Goal: Task Accomplishment & Management: Use online tool/utility

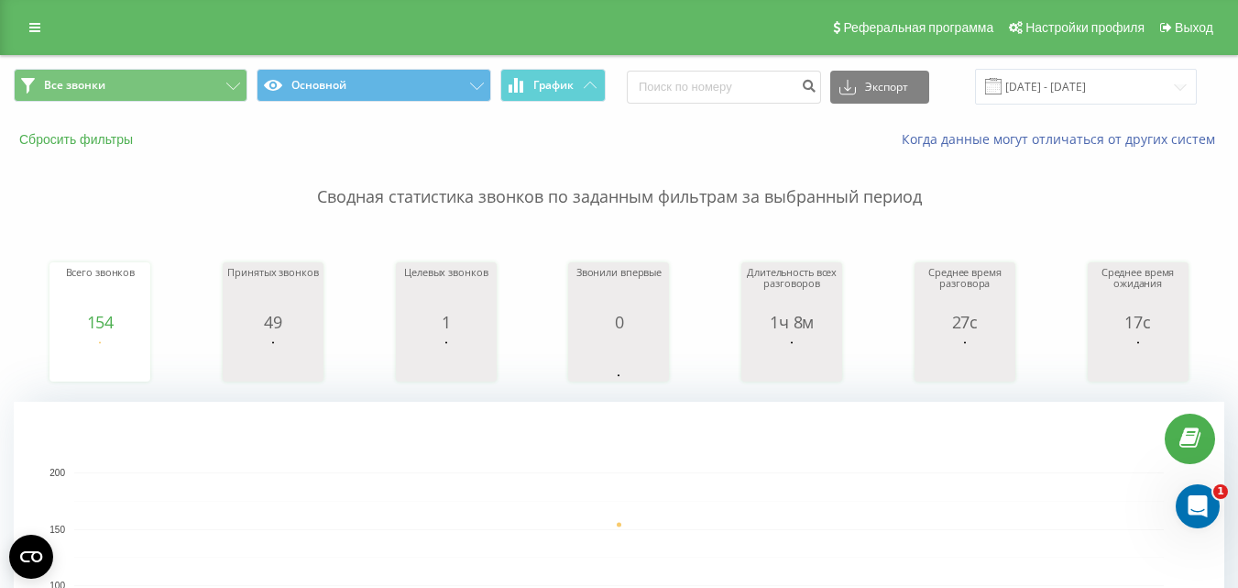
click at [122, 136] on button "Сбросить фильтры" at bounding box center [78, 139] width 128 height 16
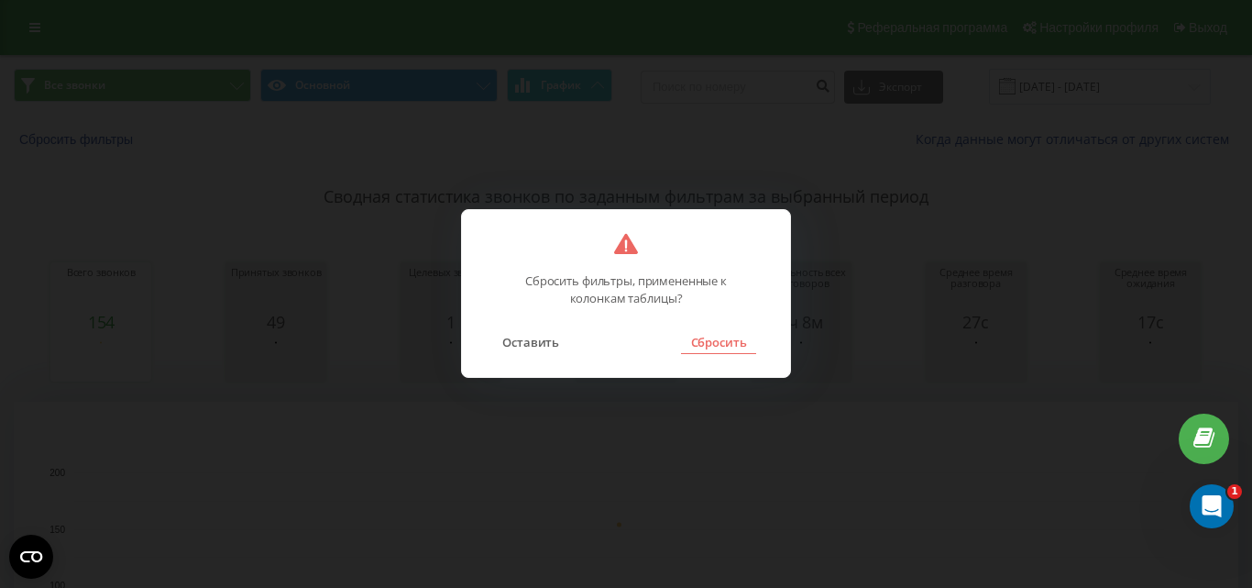
click at [694, 338] on button "Сбросить" at bounding box center [718, 342] width 74 height 24
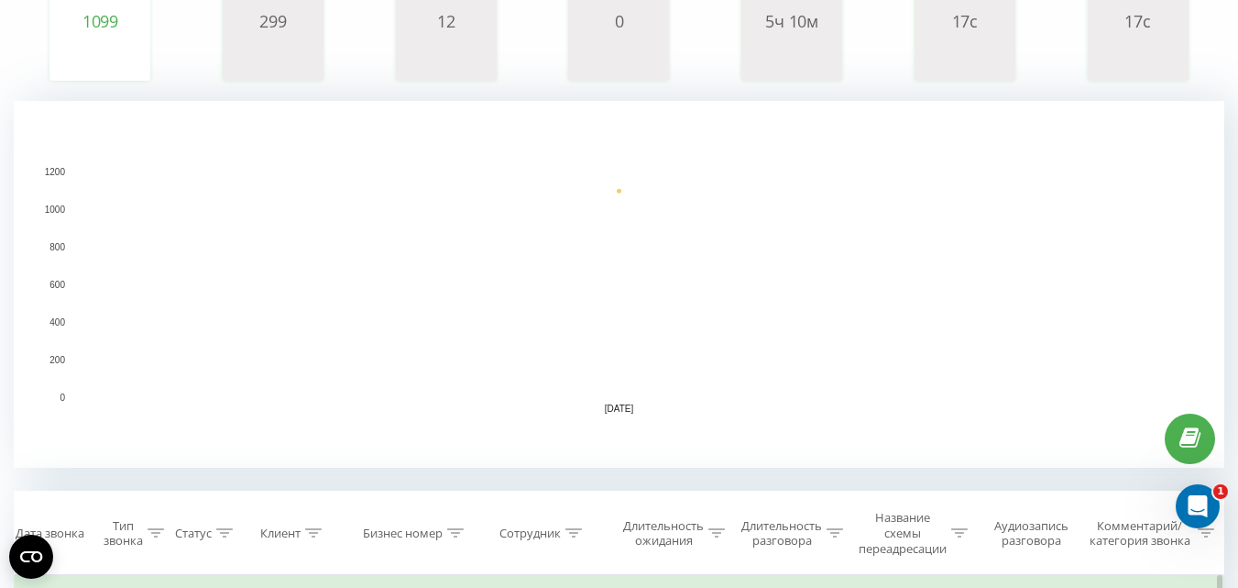
scroll to position [550, 0]
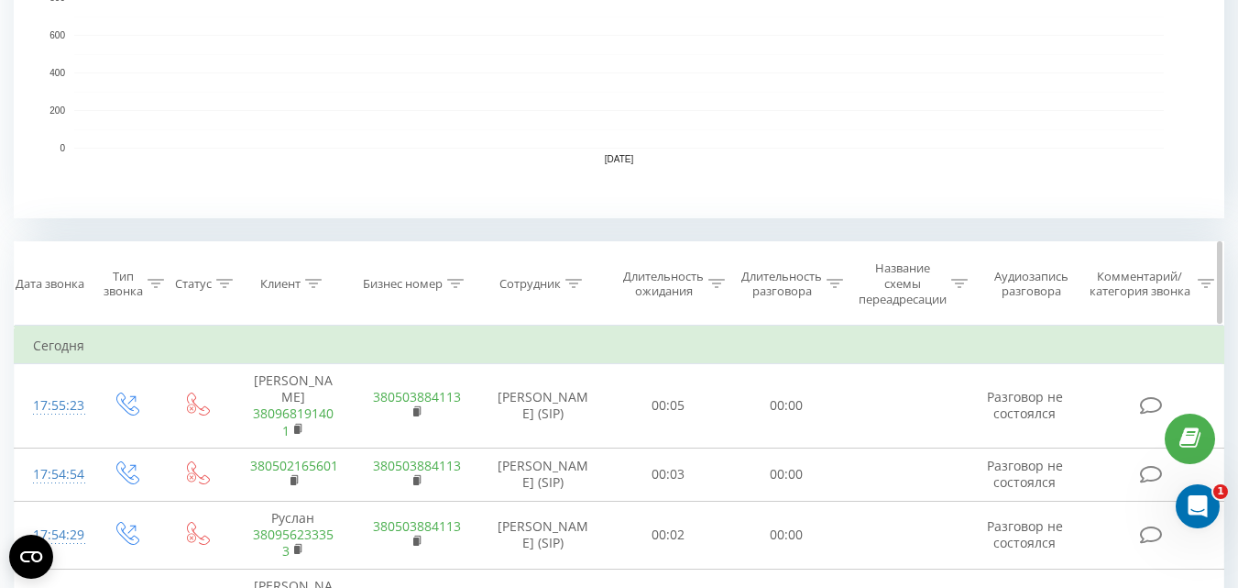
click at [576, 275] on th "Сотрудник" at bounding box center [544, 283] width 132 height 83
click at [532, 293] on th "Сотрудник" at bounding box center [544, 283] width 132 height 83
click at [531, 280] on div "Сотрудник" at bounding box center [530, 284] width 61 height 16
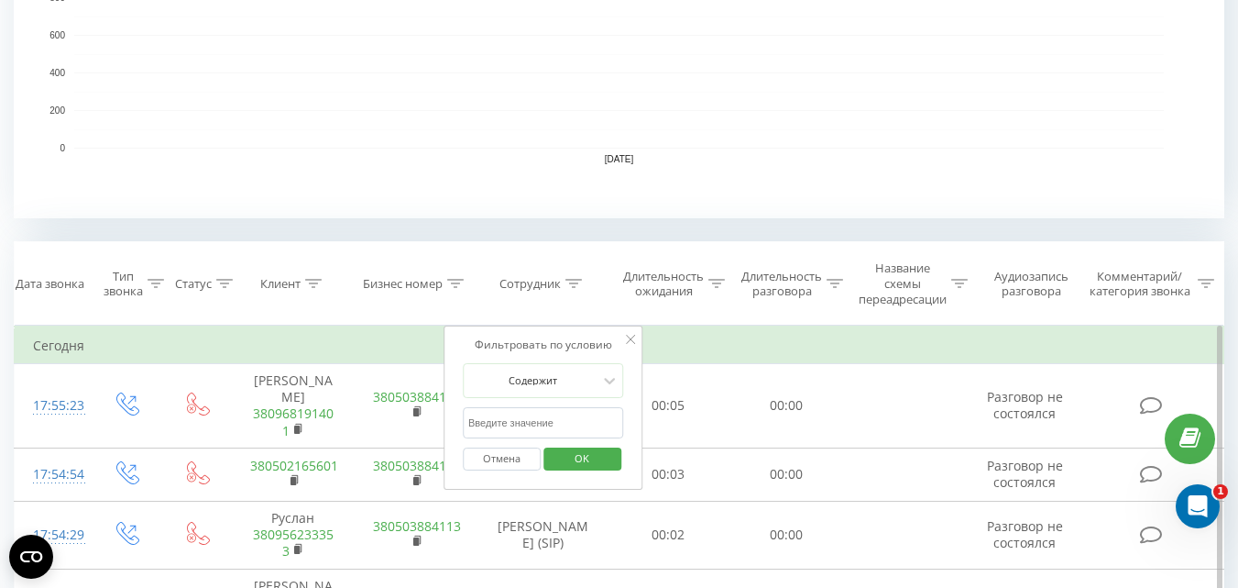
click at [553, 428] on input "text" at bounding box center [543, 423] width 161 height 32
type input "доля"
click at [588, 460] on span "OK" at bounding box center [581, 458] width 51 height 28
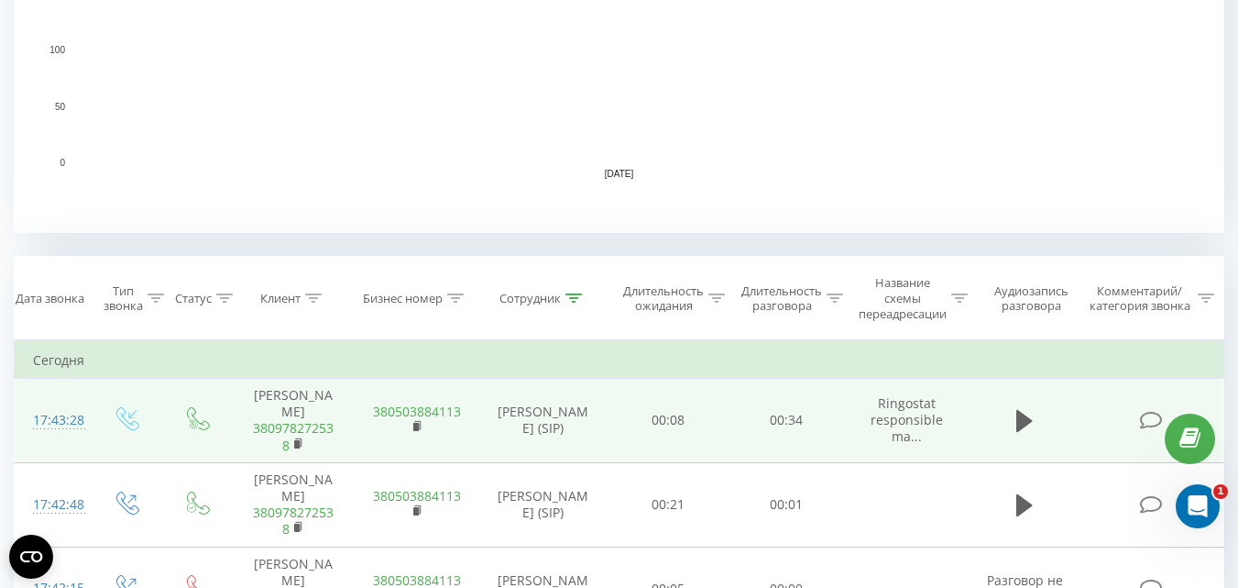
scroll to position [550, 0]
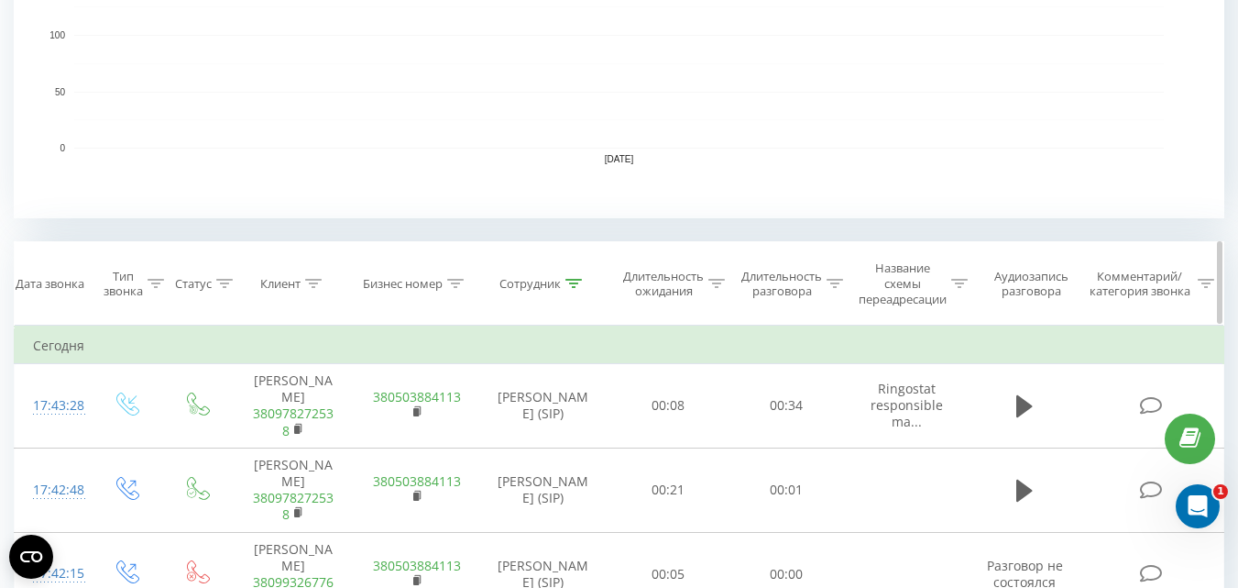
click at [124, 284] on div "Тип звонка" at bounding box center [123, 284] width 39 height 31
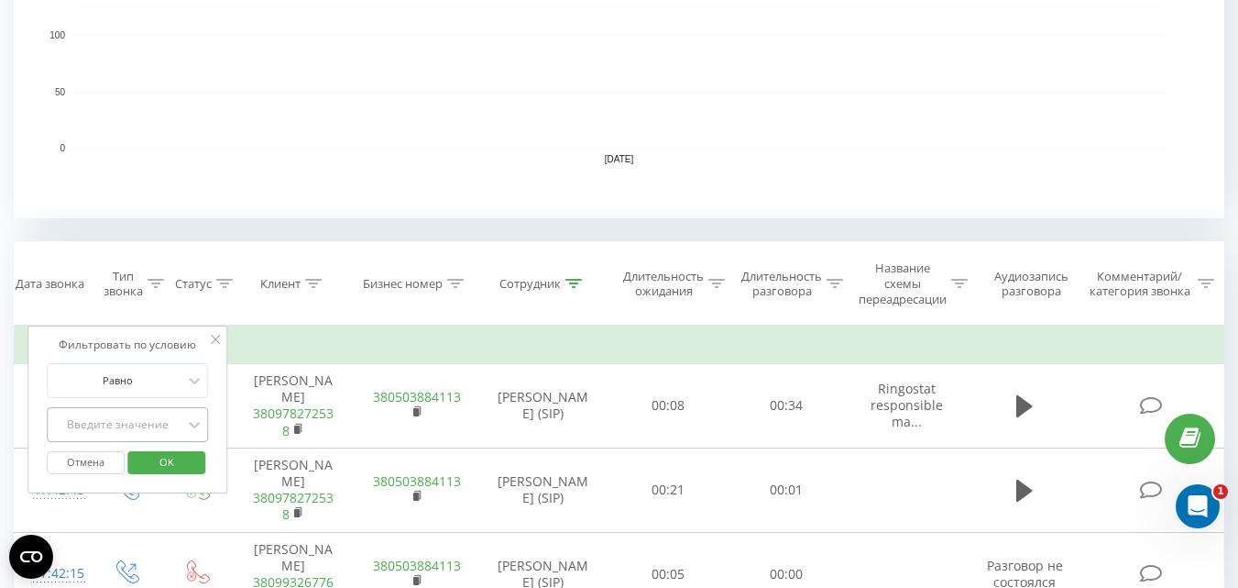
scroll to position [625, 0]
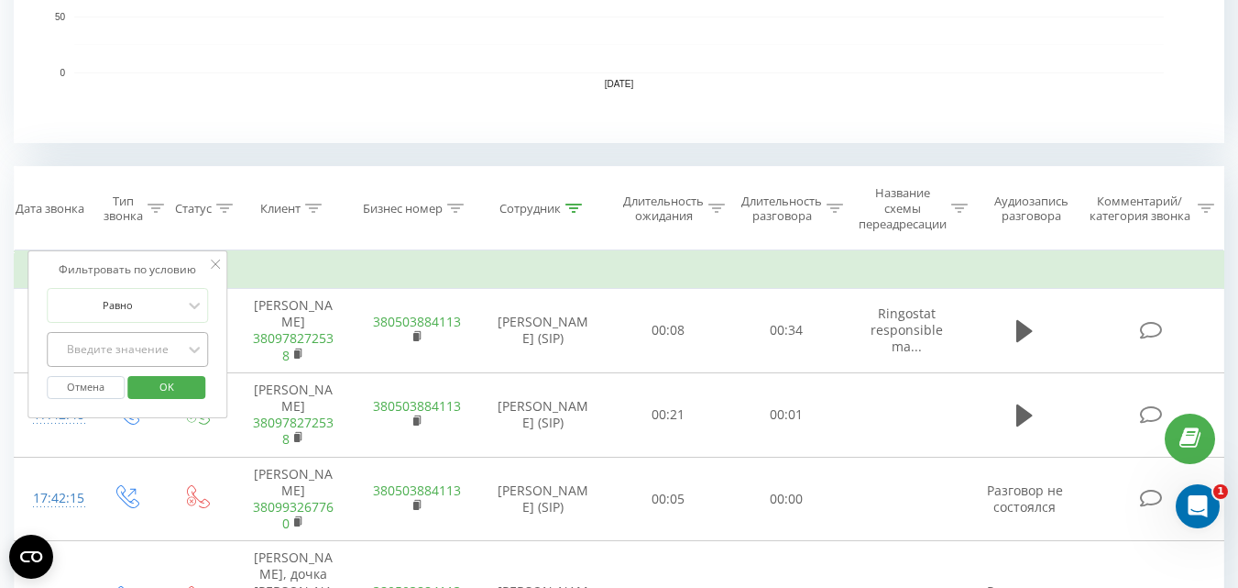
click at [143, 367] on div "Введите значение" at bounding box center [127, 349] width 161 height 35
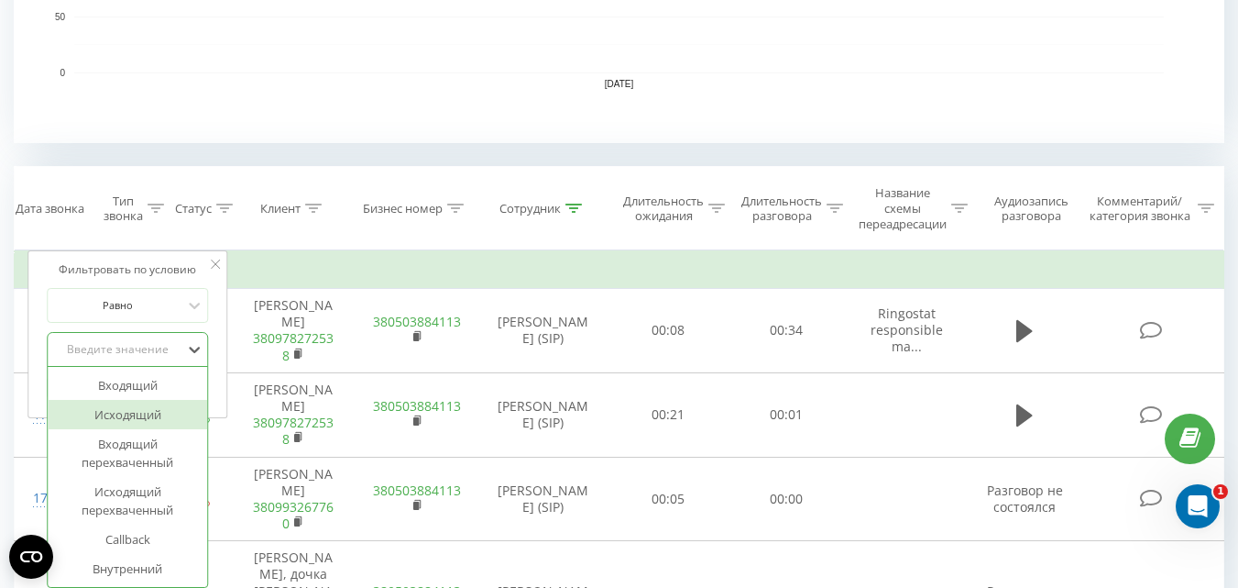
click at [148, 419] on div "Исходящий" at bounding box center [127, 414] width 159 height 29
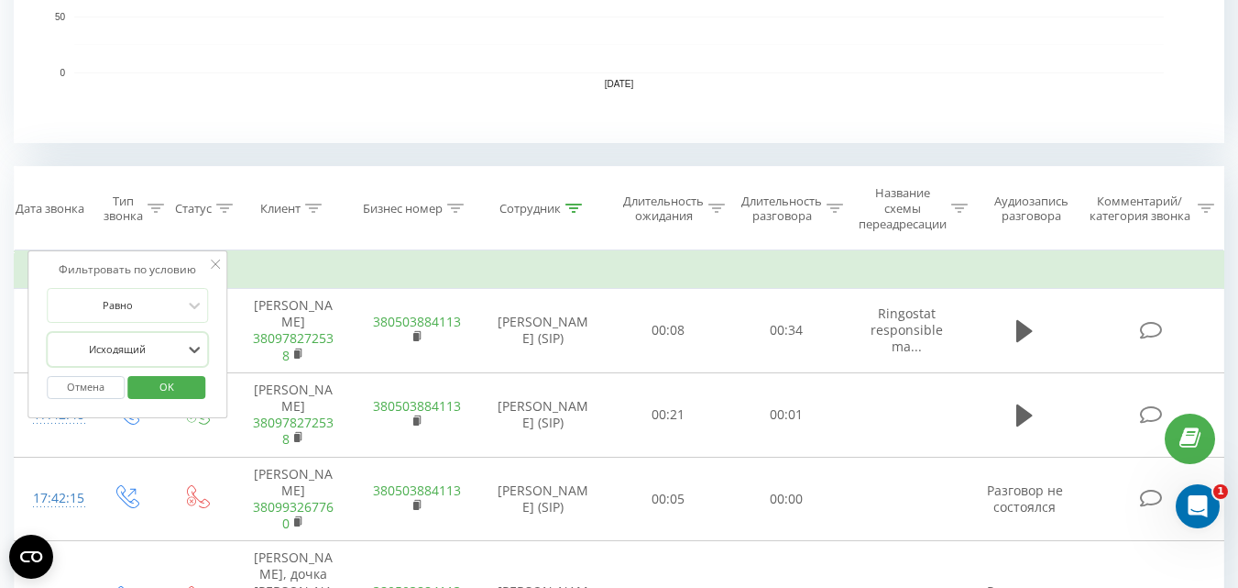
click at [170, 391] on span "OK" at bounding box center [166, 386] width 51 height 28
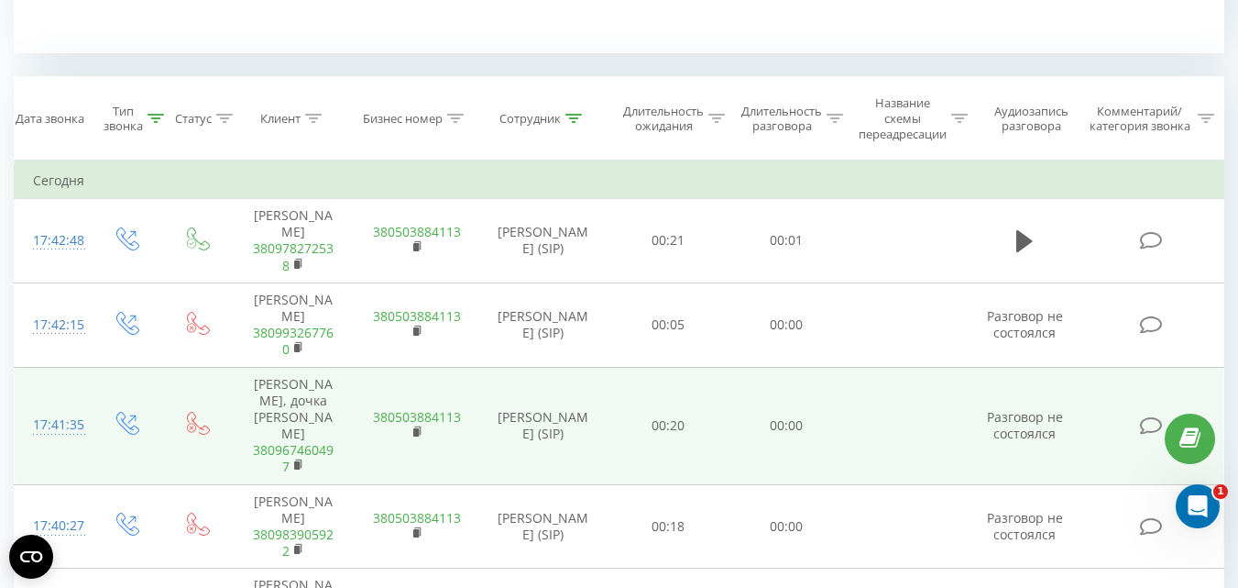
scroll to position [733, 0]
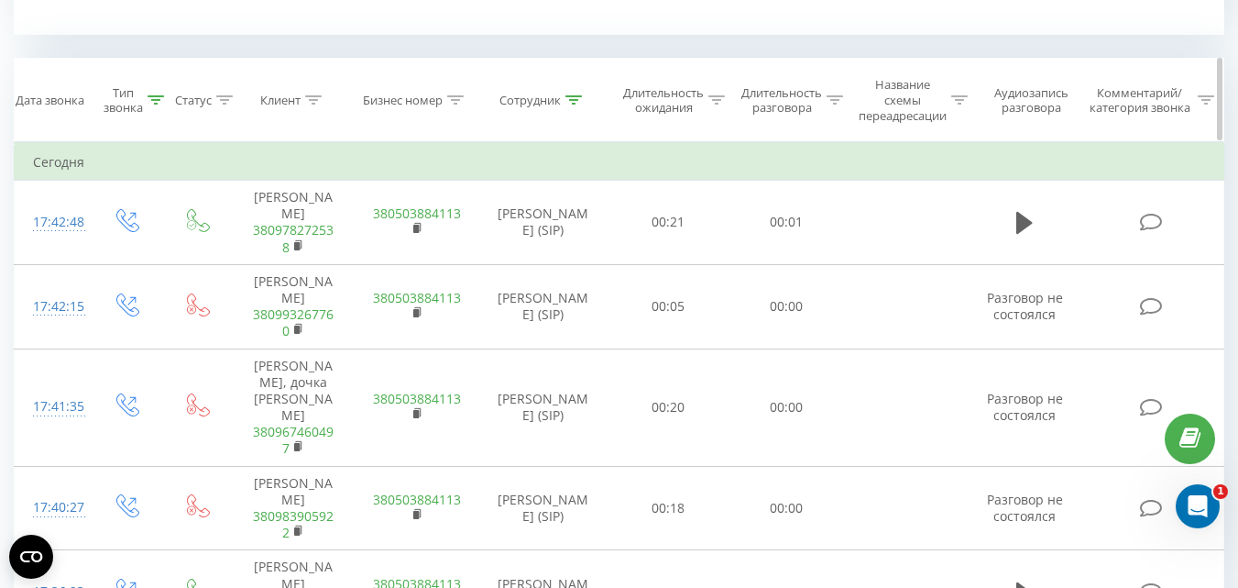
click at [114, 108] on div "Тип звонка" at bounding box center [123, 100] width 39 height 31
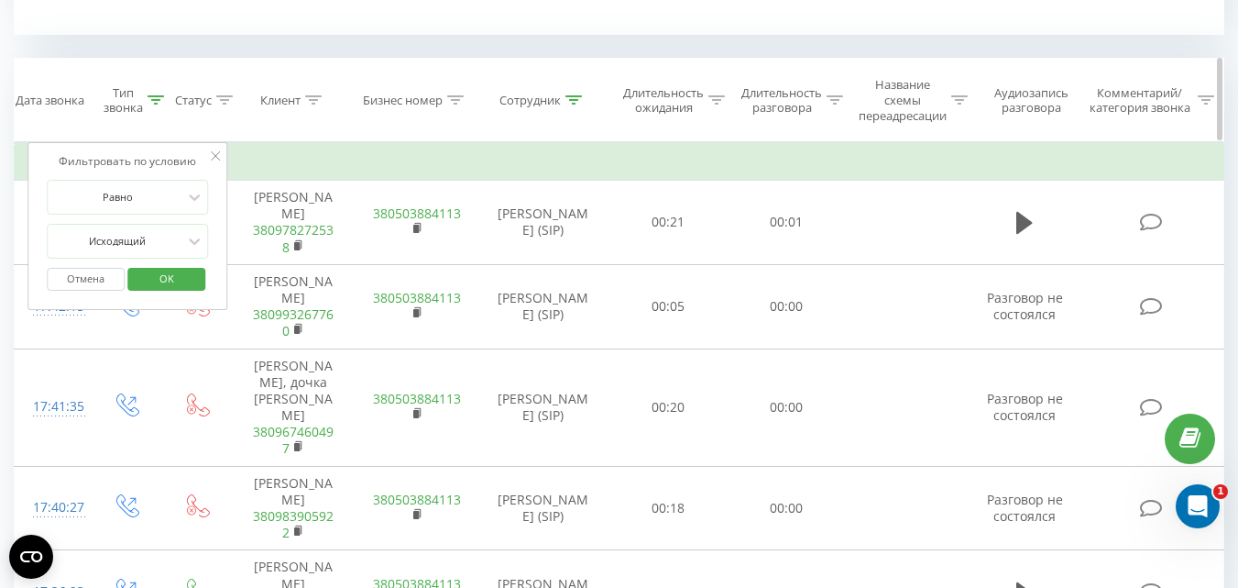
click at [288, 72] on th "Клиент" at bounding box center [293, 100] width 123 height 83
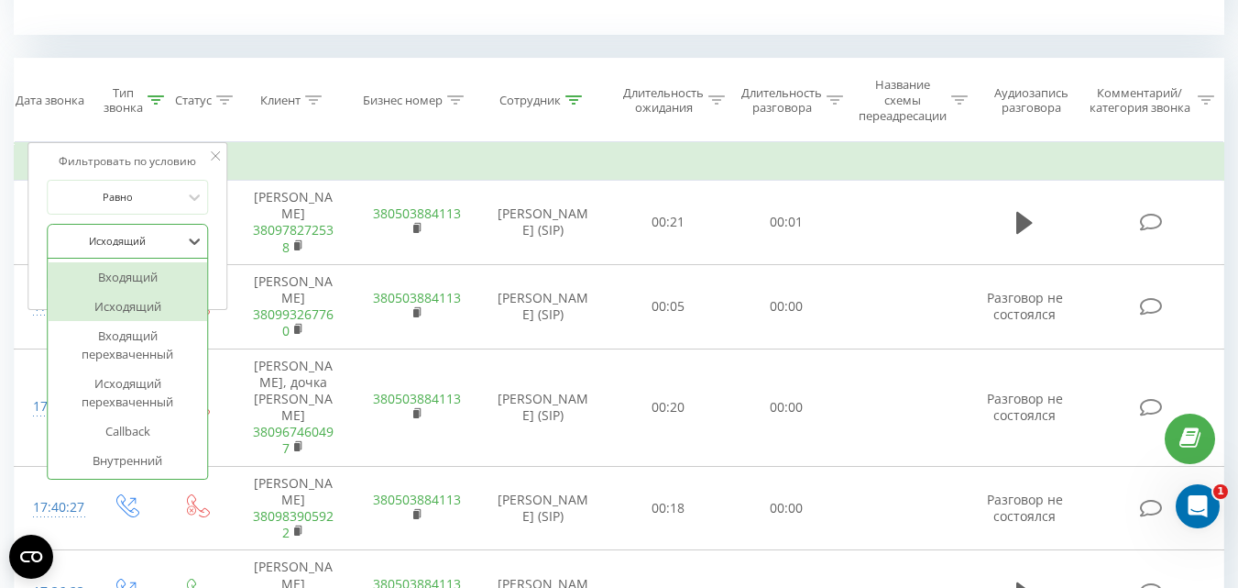
click at [131, 239] on div at bounding box center [117, 240] width 130 height 17
click at [325, 73] on th "Клиент" at bounding box center [293, 100] width 123 height 83
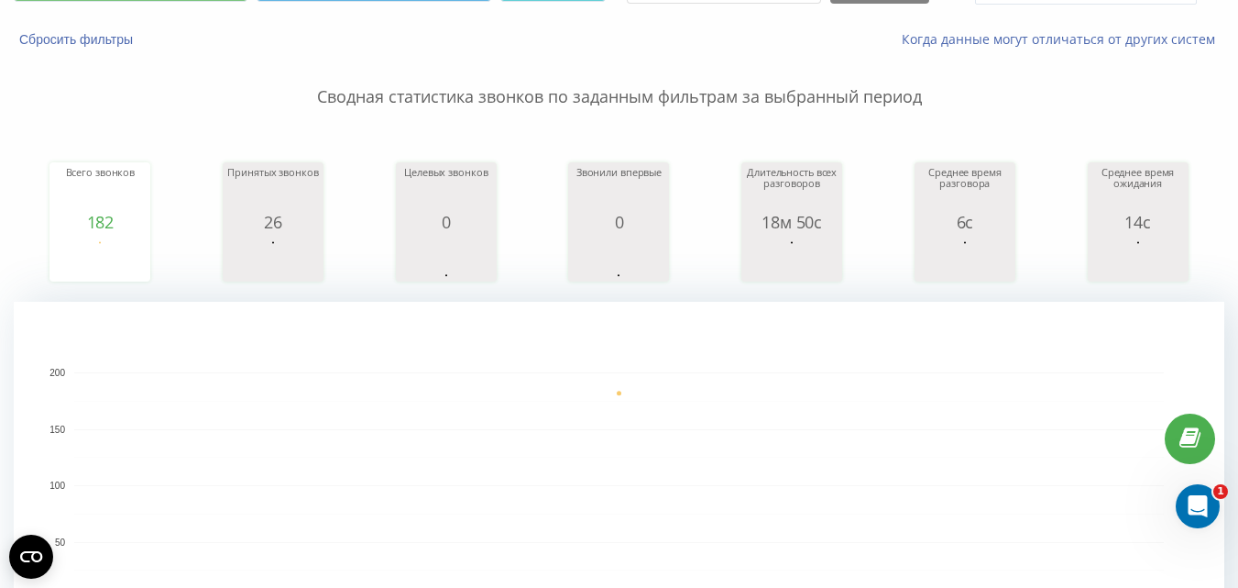
scroll to position [0, 0]
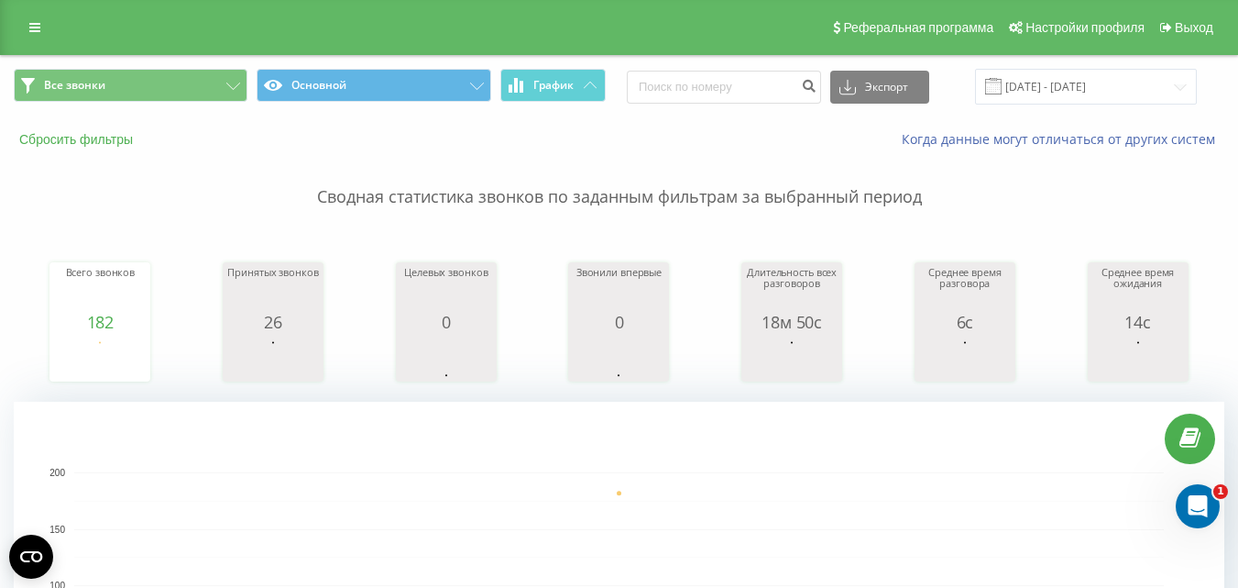
click at [113, 144] on button "Сбросить фильтры" at bounding box center [78, 139] width 128 height 16
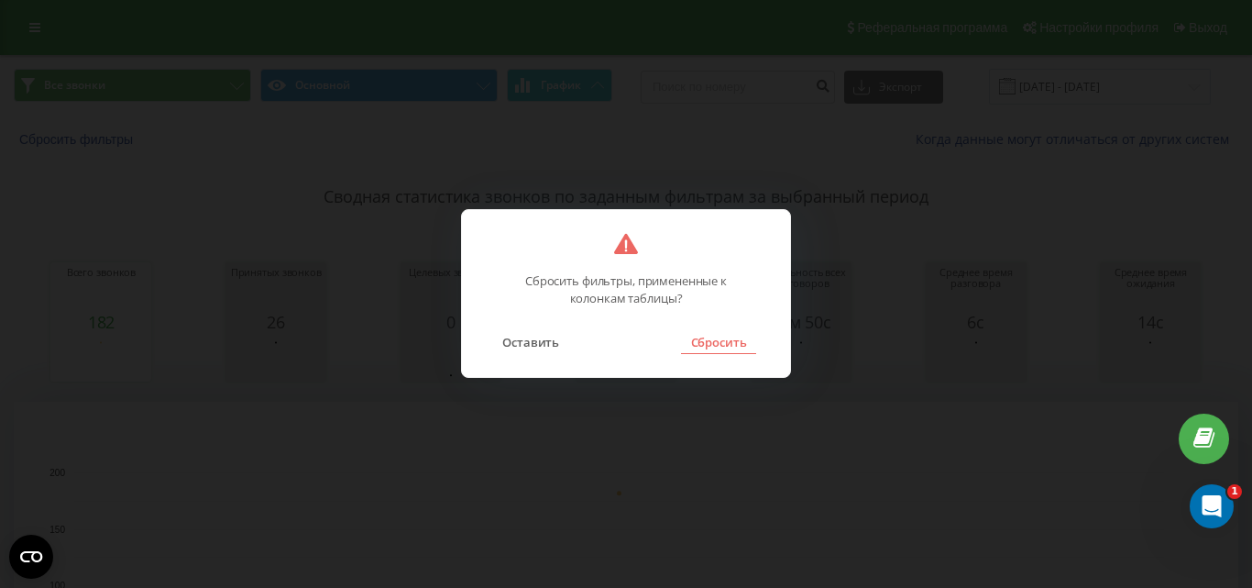
click at [744, 346] on button "Сбросить" at bounding box center [718, 342] width 74 height 24
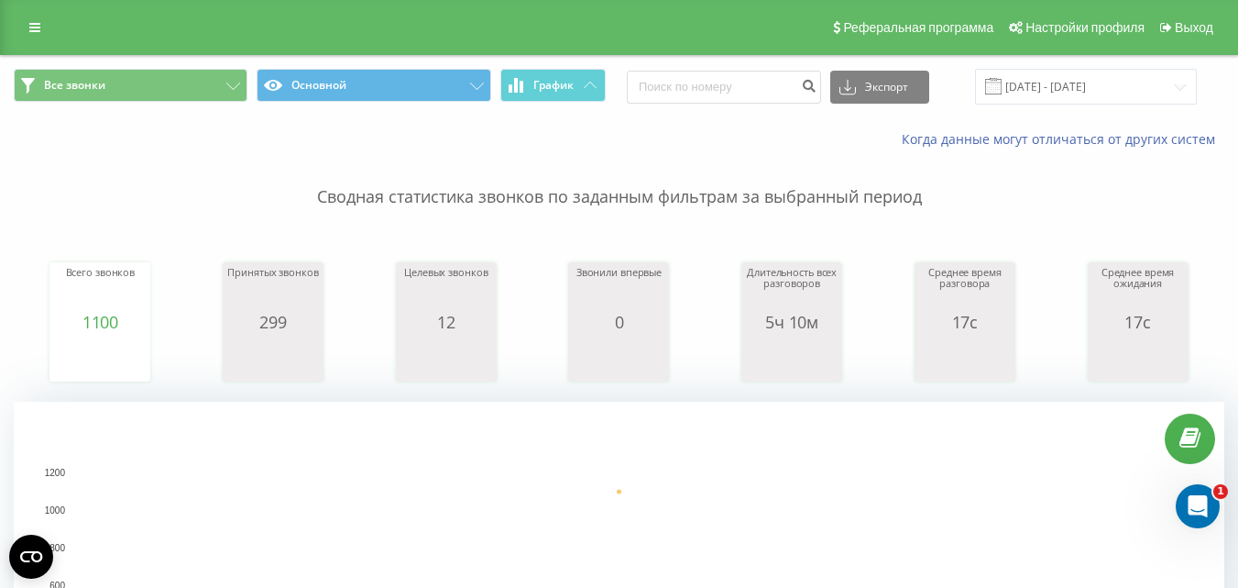
scroll to position [550, 0]
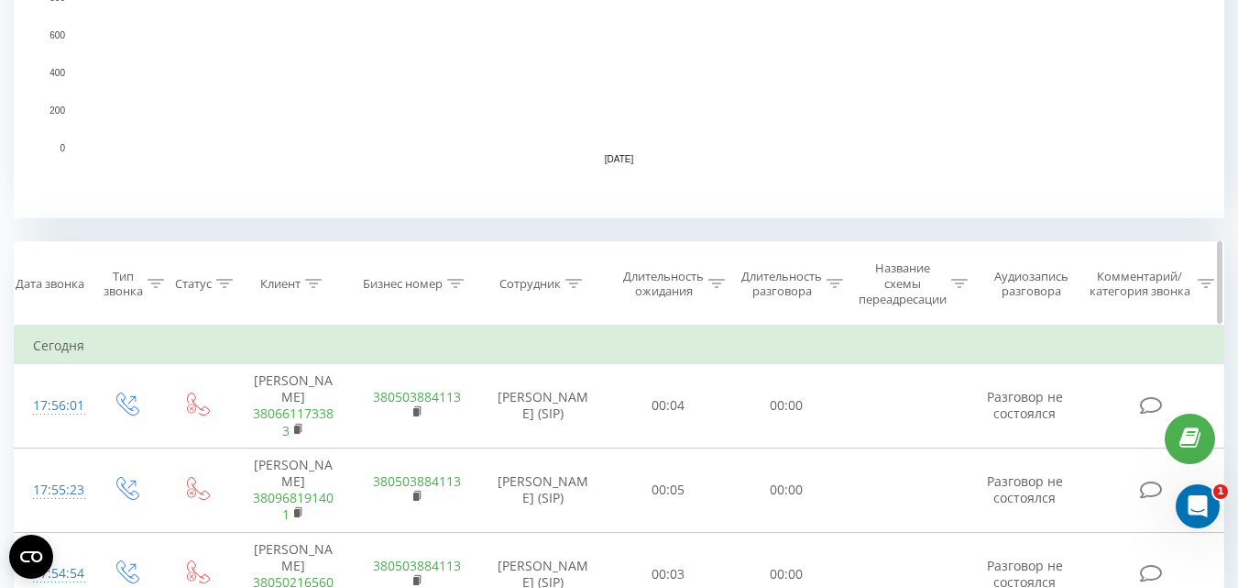
click at [557, 280] on div "Сотрудник" at bounding box center [530, 284] width 61 height 16
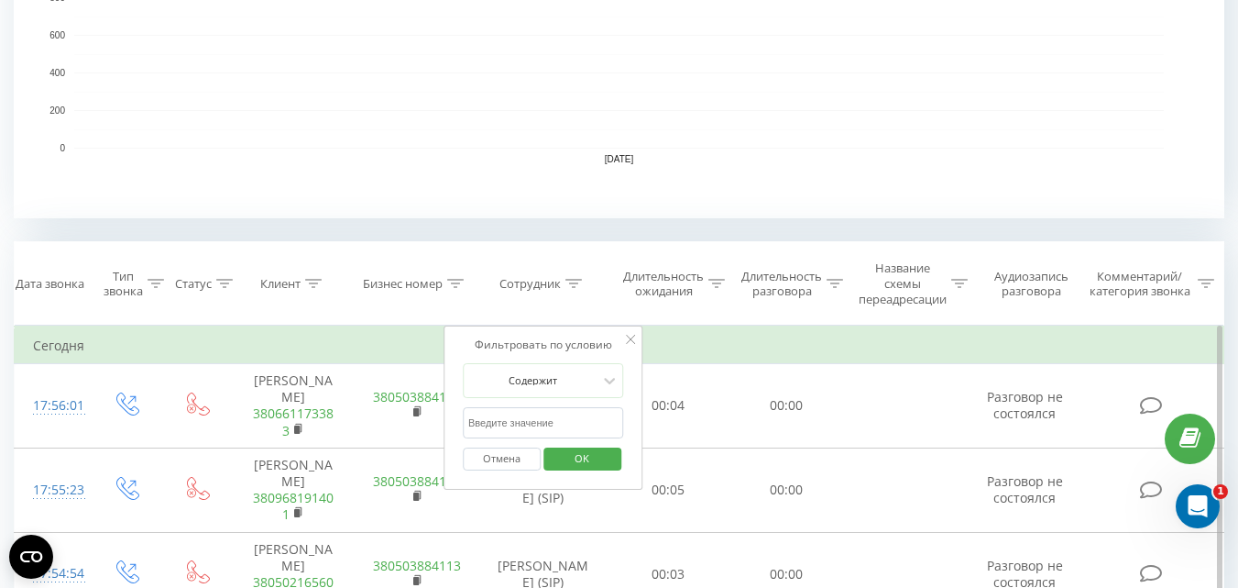
click at [562, 410] on input "text" at bounding box center [543, 423] width 161 height 32
type input "доля"
click at [578, 468] on span "OK" at bounding box center [581, 458] width 51 height 28
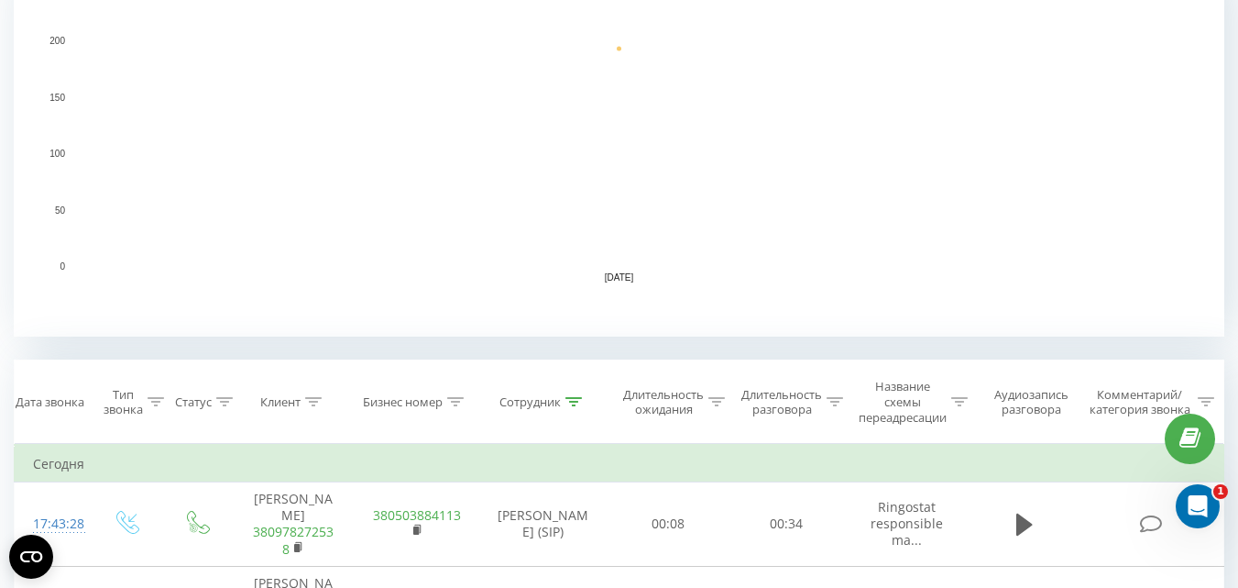
scroll to position [899, 0]
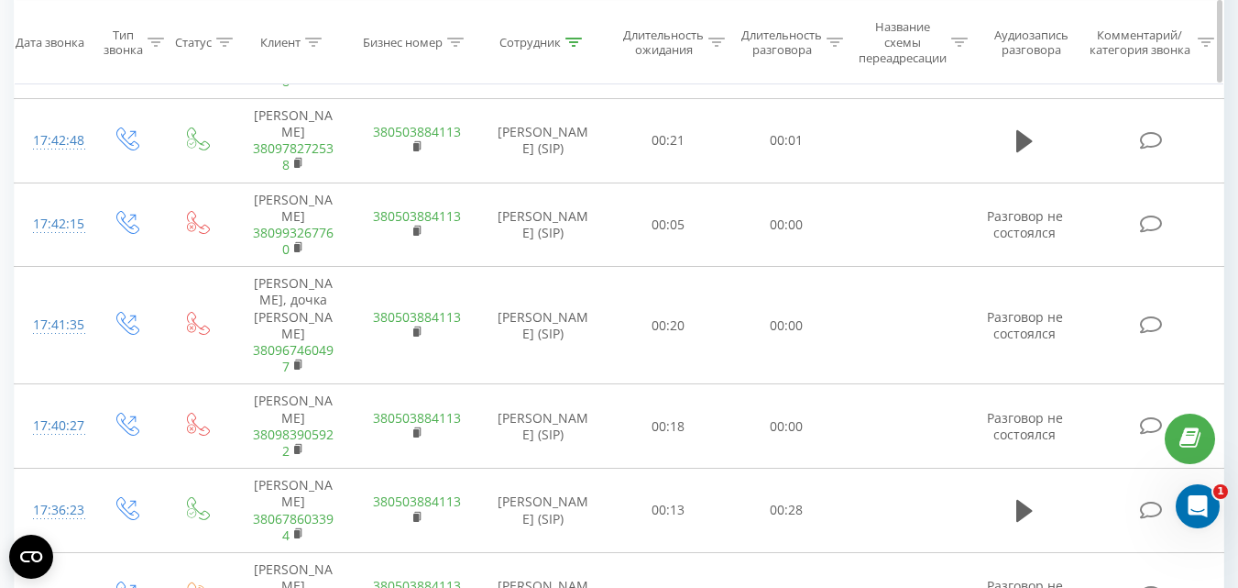
click at [134, 44] on div "Тип звонка" at bounding box center [123, 42] width 39 height 31
click at [119, 182] on div "Введите значение" at bounding box center [117, 182] width 130 height 15
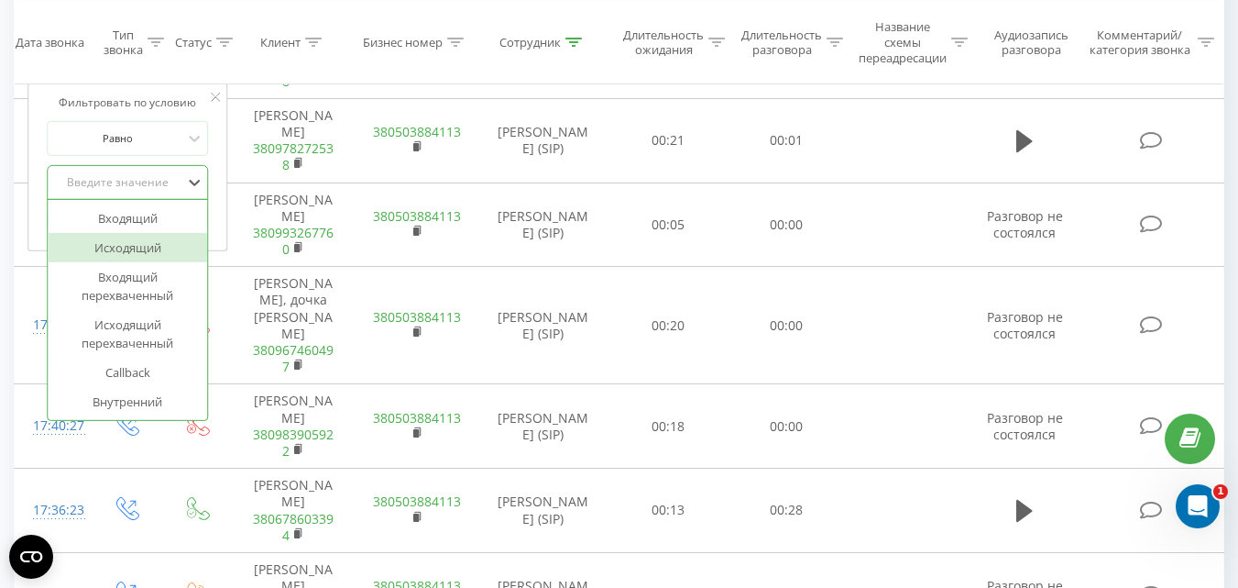
click at [139, 247] on div "Исходящий" at bounding box center [127, 247] width 159 height 29
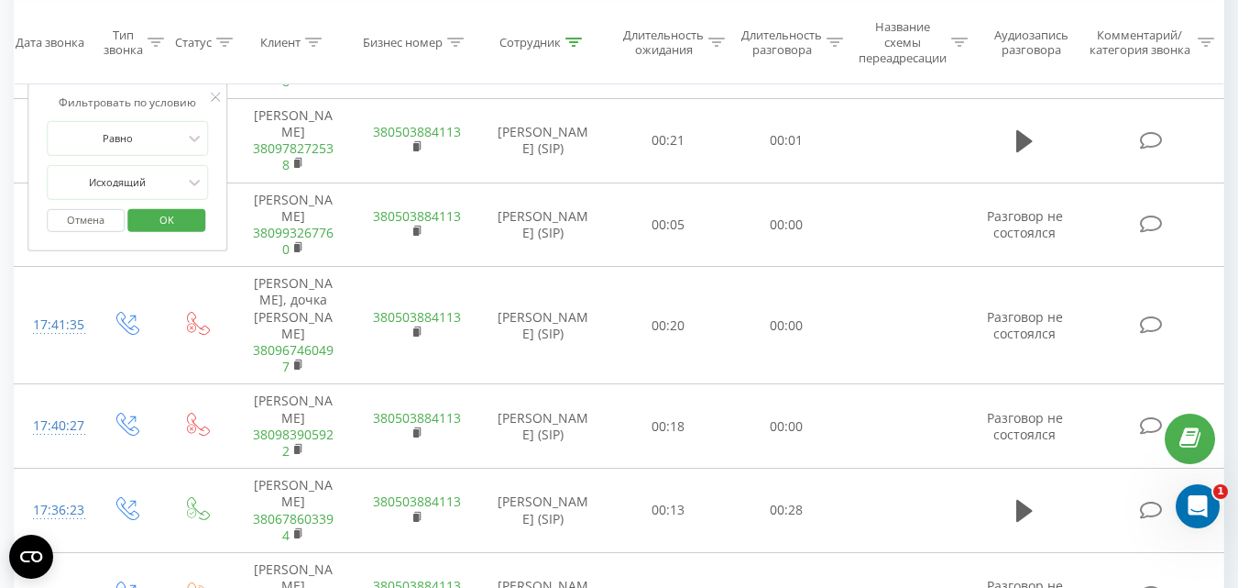
click at [150, 222] on span "OK" at bounding box center [166, 219] width 51 height 28
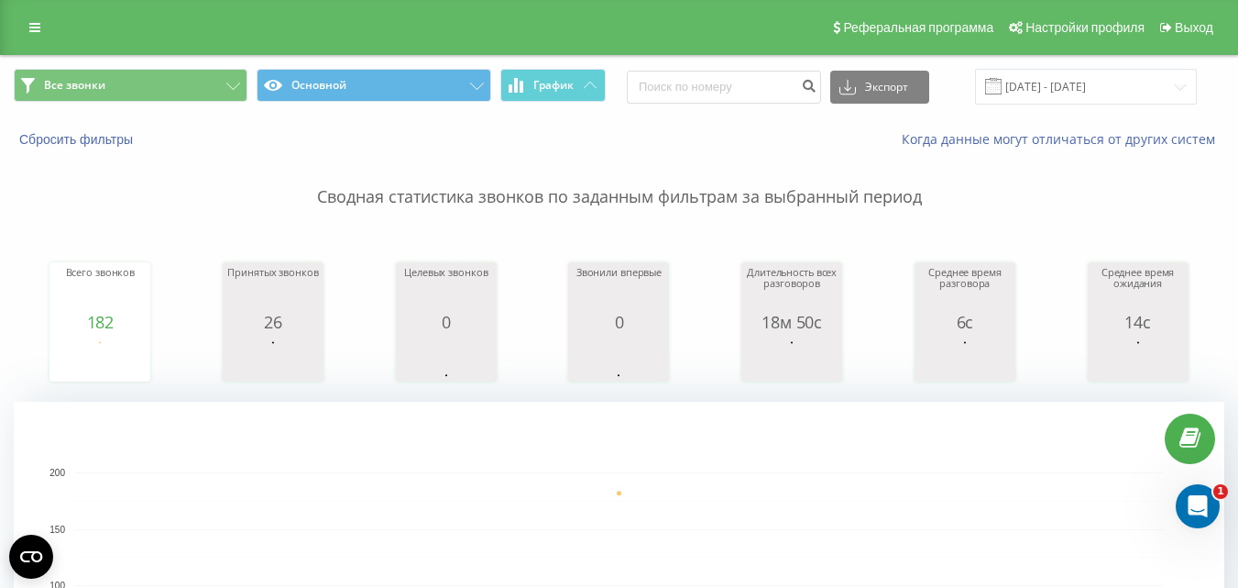
click at [54, 149] on p "Сводная статистика звонков по заданным фильтрам за выбранный период" at bounding box center [619, 178] width 1211 height 60
click at [55, 144] on button "Сбросить фильтры" at bounding box center [78, 139] width 128 height 16
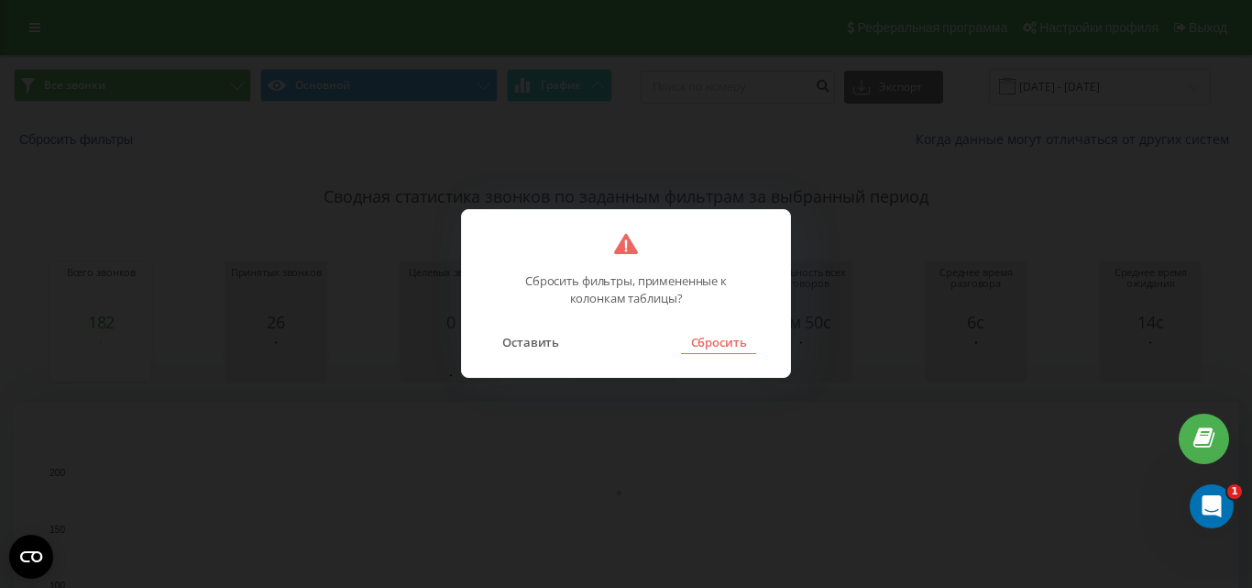
click at [698, 339] on button "Сбросить" at bounding box center [718, 342] width 74 height 24
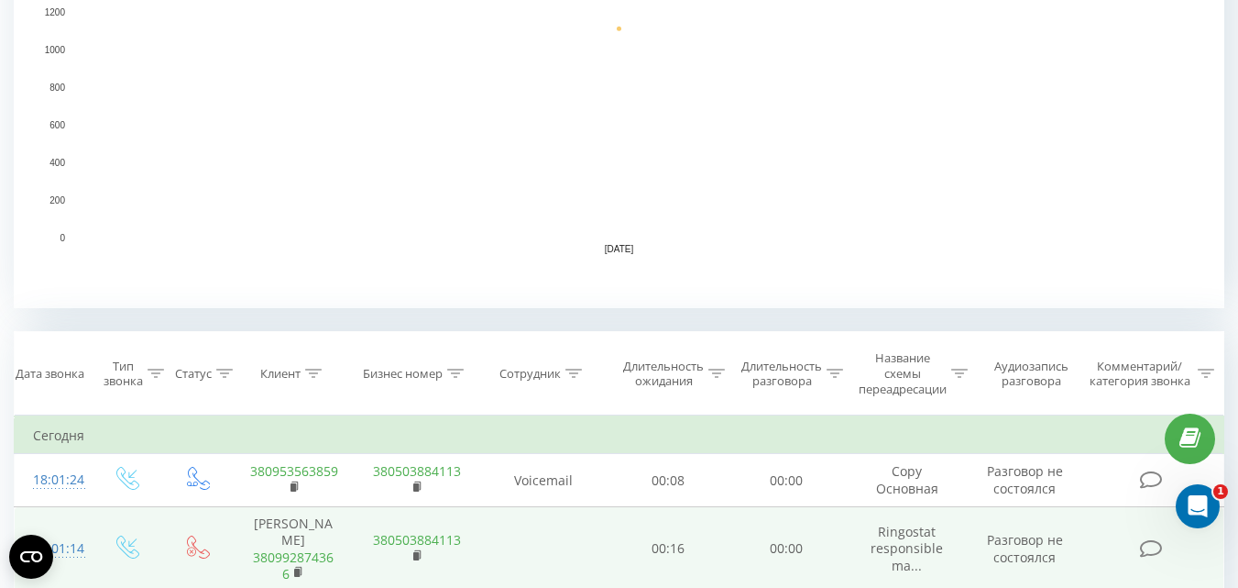
scroll to position [642, 0]
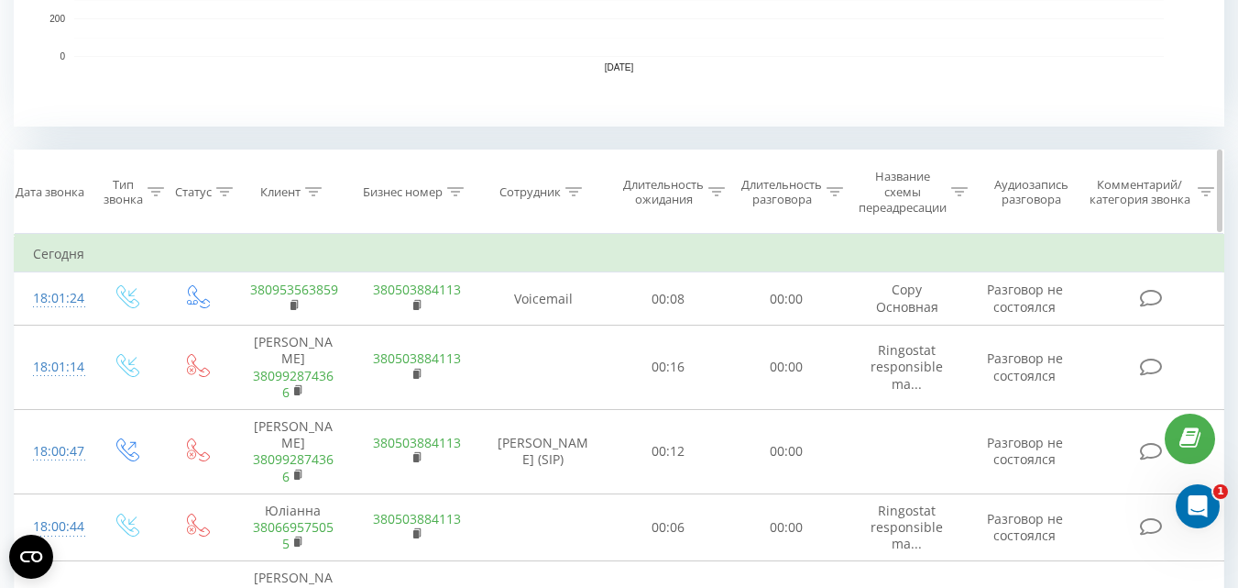
click at [551, 202] on th "Сотрудник" at bounding box center [544, 191] width 132 height 83
click at [555, 193] on div "Сотрудник" at bounding box center [530, 192] width 61 height 16
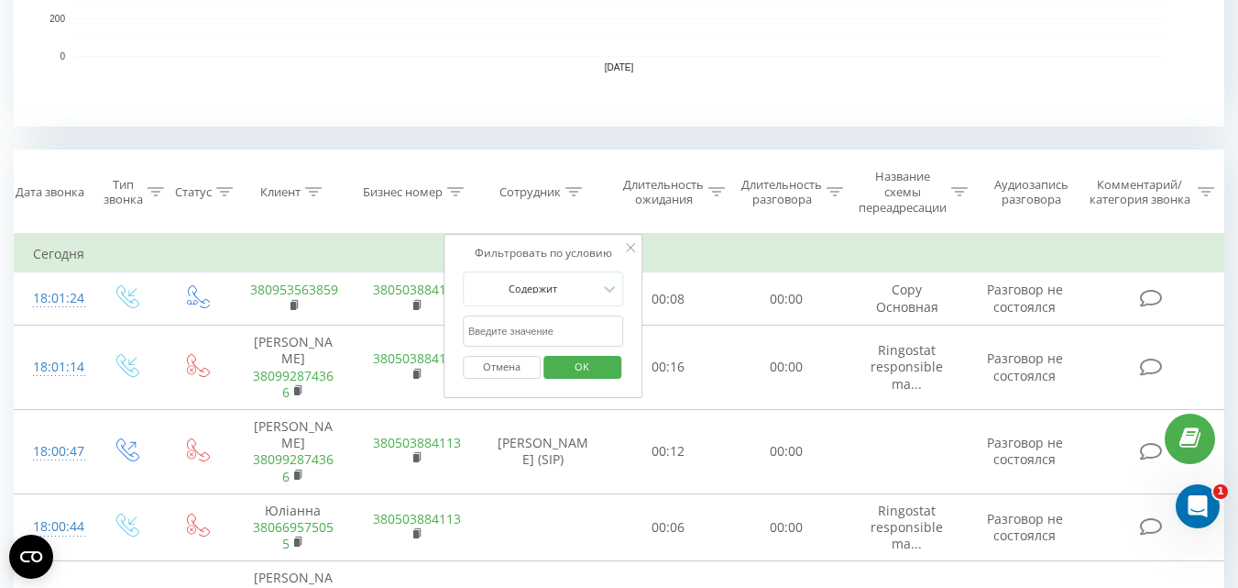
click at [549, 324] on input "text" at bounding box center [543, 331] width 161 height 32
type input "пав"
click at [594, 365] on span "OK" at bounding box center [581, 366] width 51 height 28
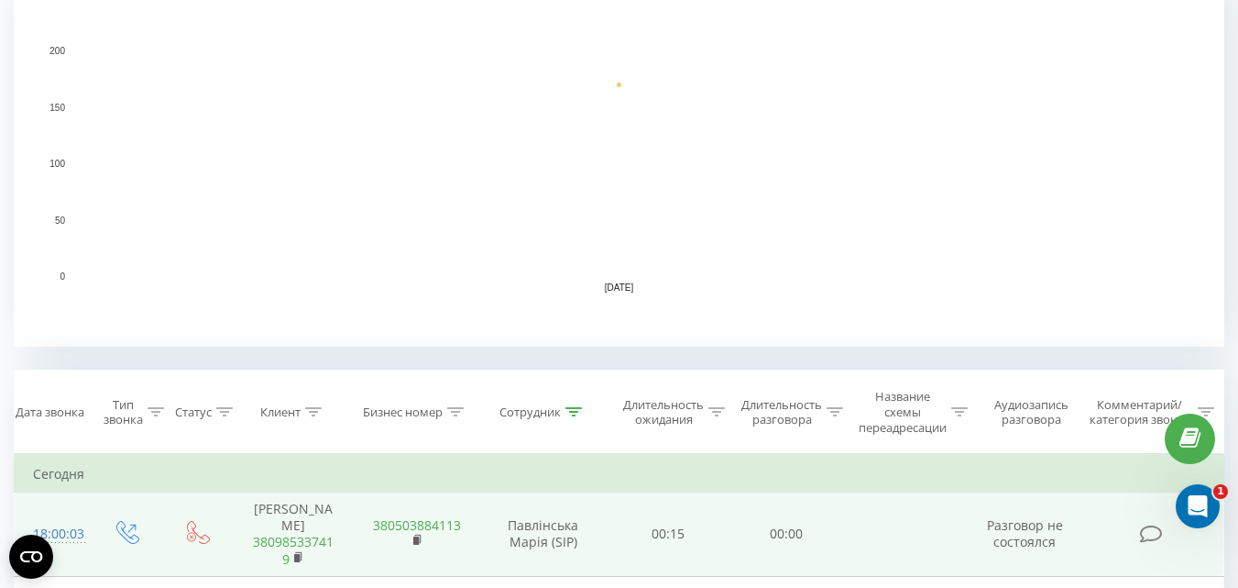
scroll to position [550, 0]
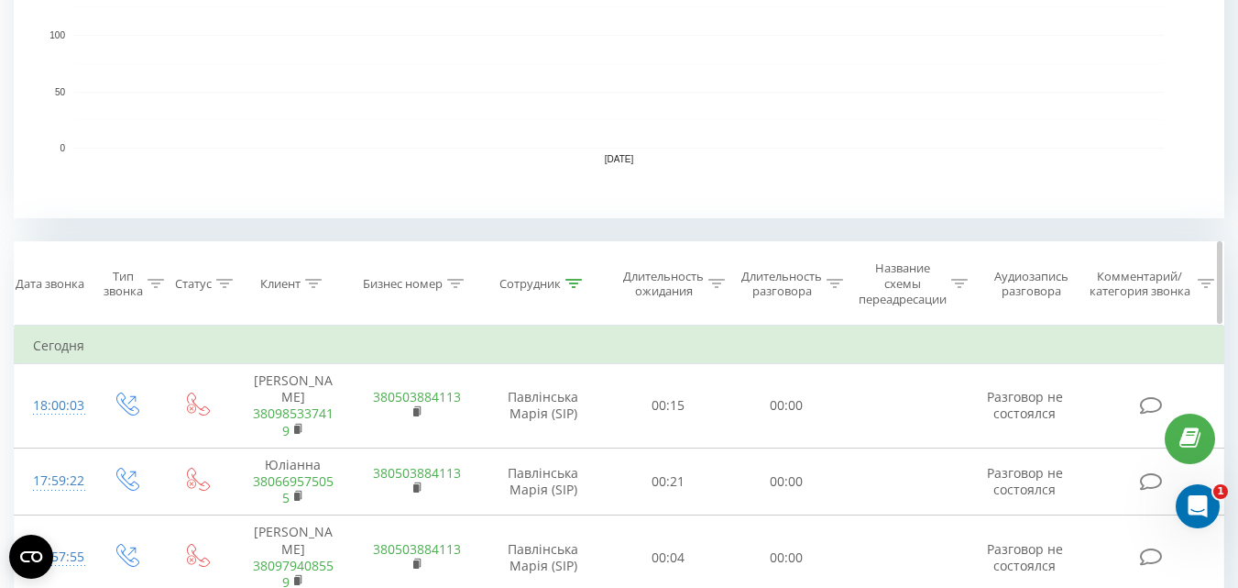
click at [102, 283] on span "Тип звонка" at bounding box center [129, 284] width 70 height 31
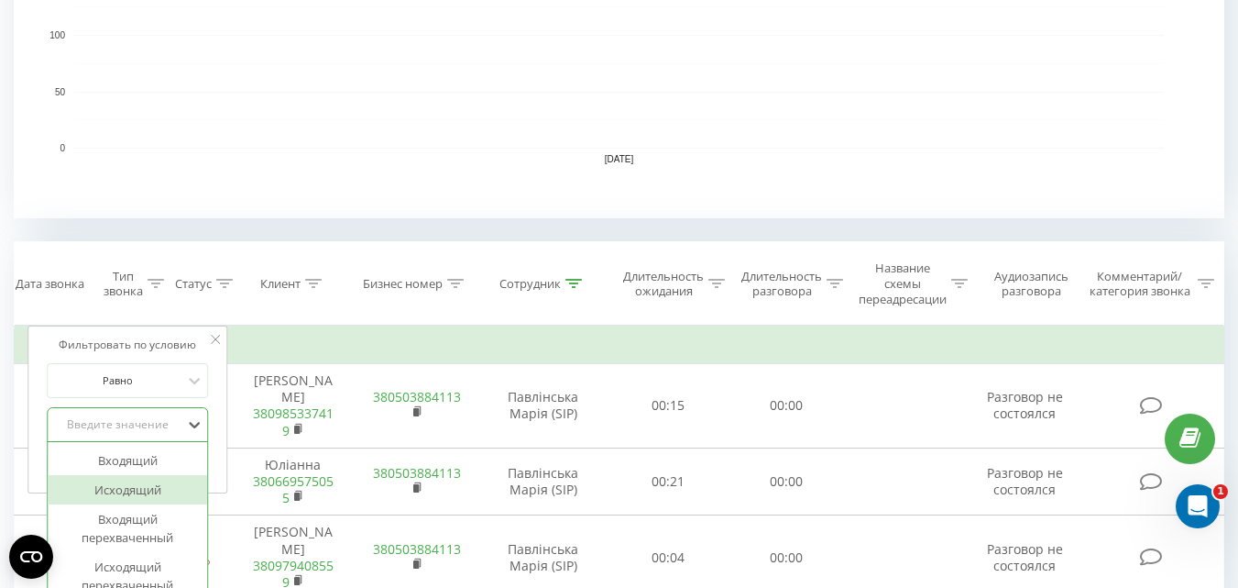
scroll to position [625, 0]
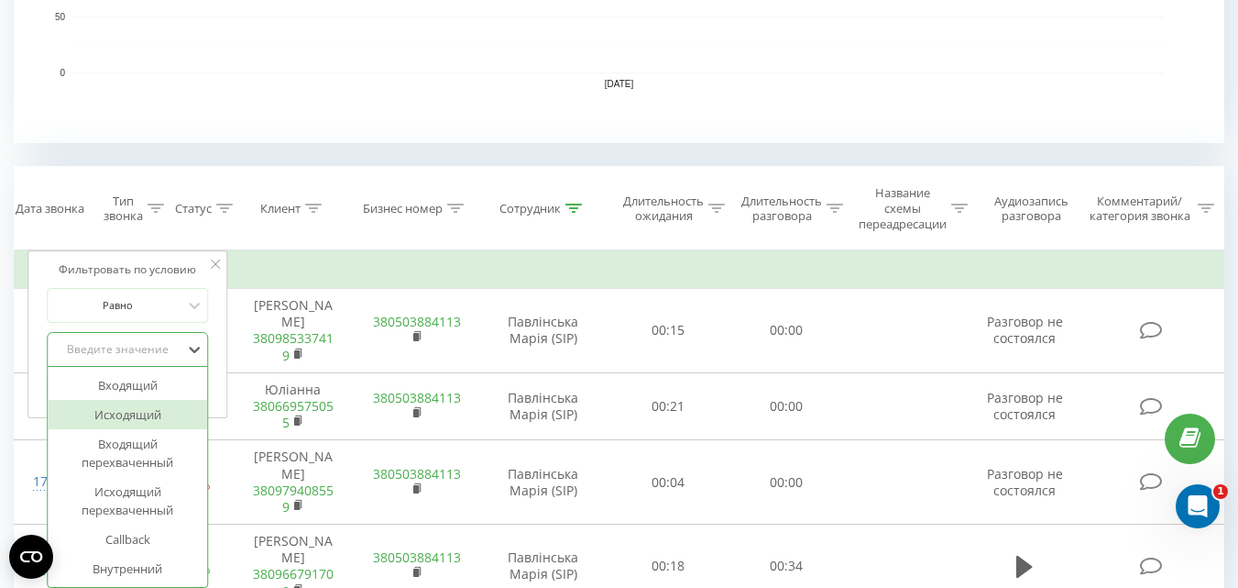
drag, startPoint x: 144, startPoint y: 412, endPoint x: 153, endPoint y: 434, distance: 23.8
click at [145, 367] on div "6 results available. Use Up and Down to choose options, press Enter to select t…" at bounding box center [127, 349] width 161 height 35
click at [149, 412] on div "Исходящий" at bounding box center [127, 414] width 159 height 29
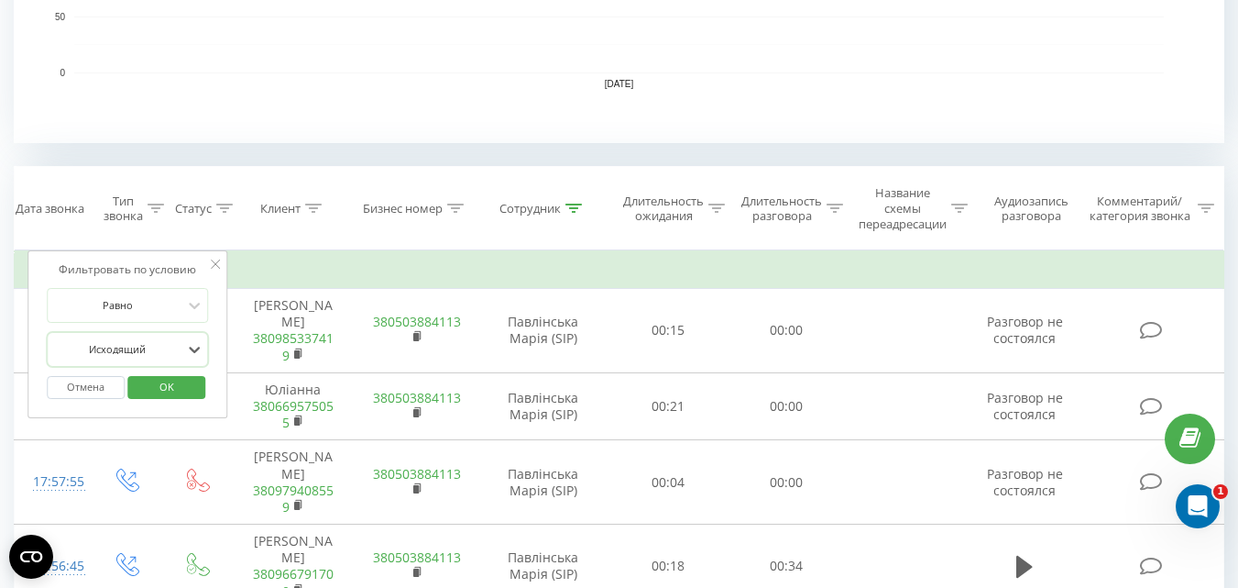
click at [169, 382] on span "OK" at bounding box center [166, 386] width 51 height 28
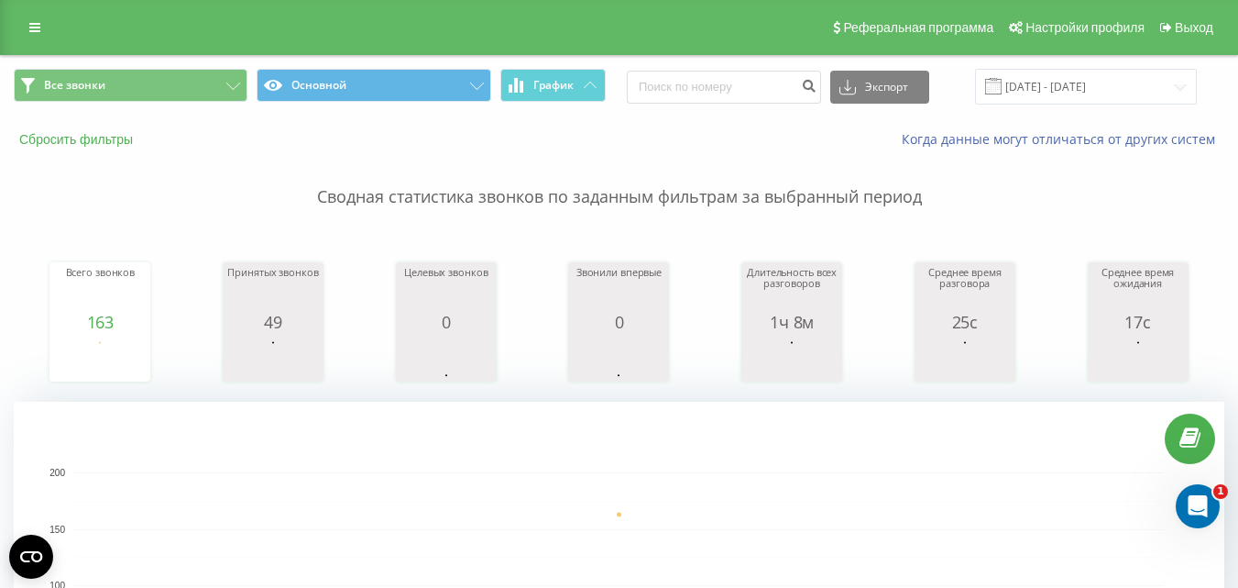
click at [122, 143] on button "Сбросить фильтры" at bounding box center [78, 139] width 128 height 16
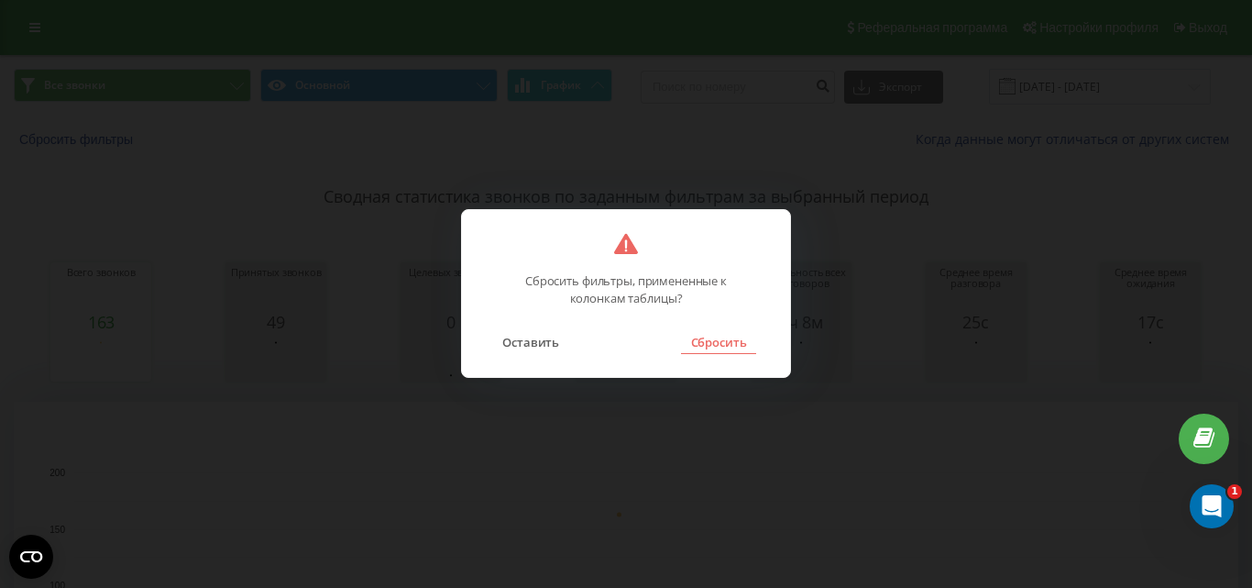
click at [732, 345] on button "Сбросить" at bounding box center [718, 342] width 74 height 24
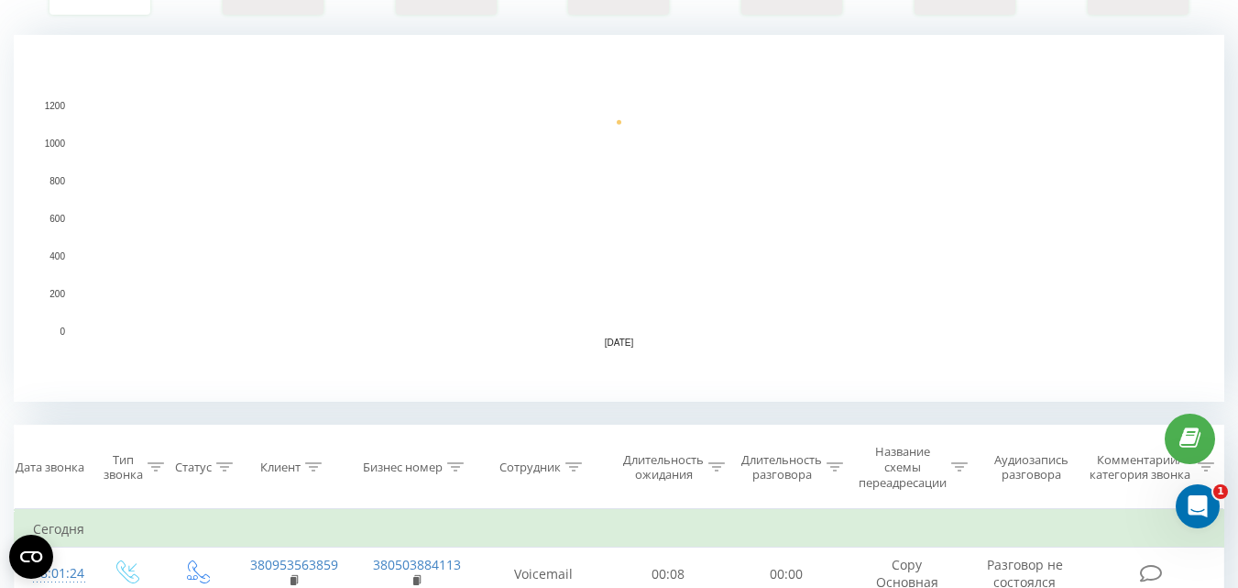
scroll to position [550, 0]
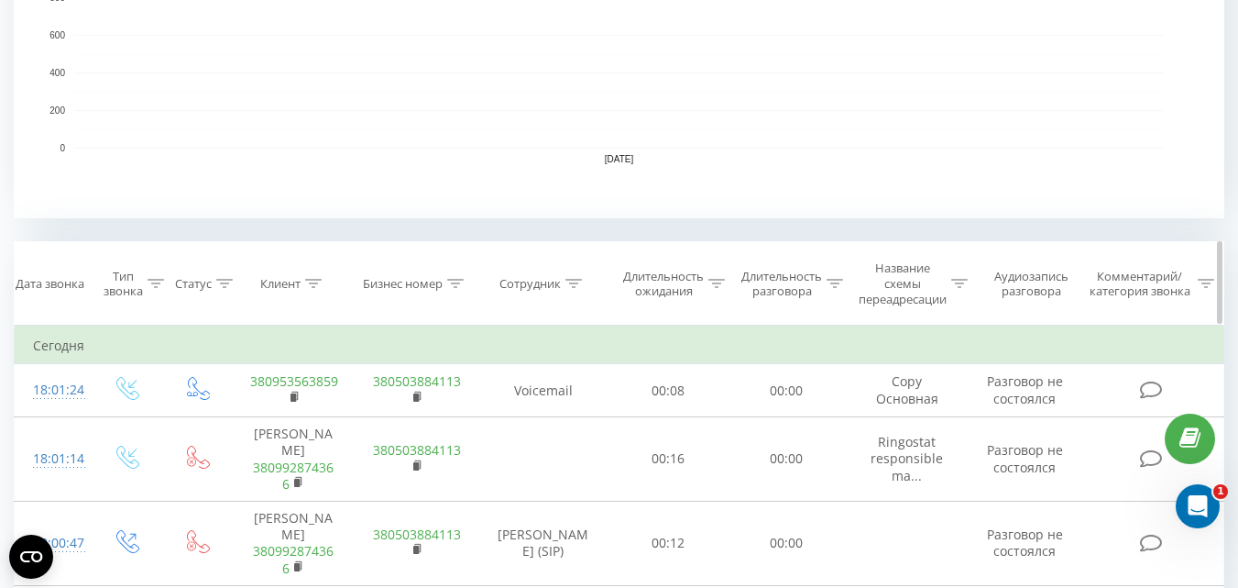
click at [551, 280] on div "Сотрудник" at bounding box center [530, 284] width 61 height 16
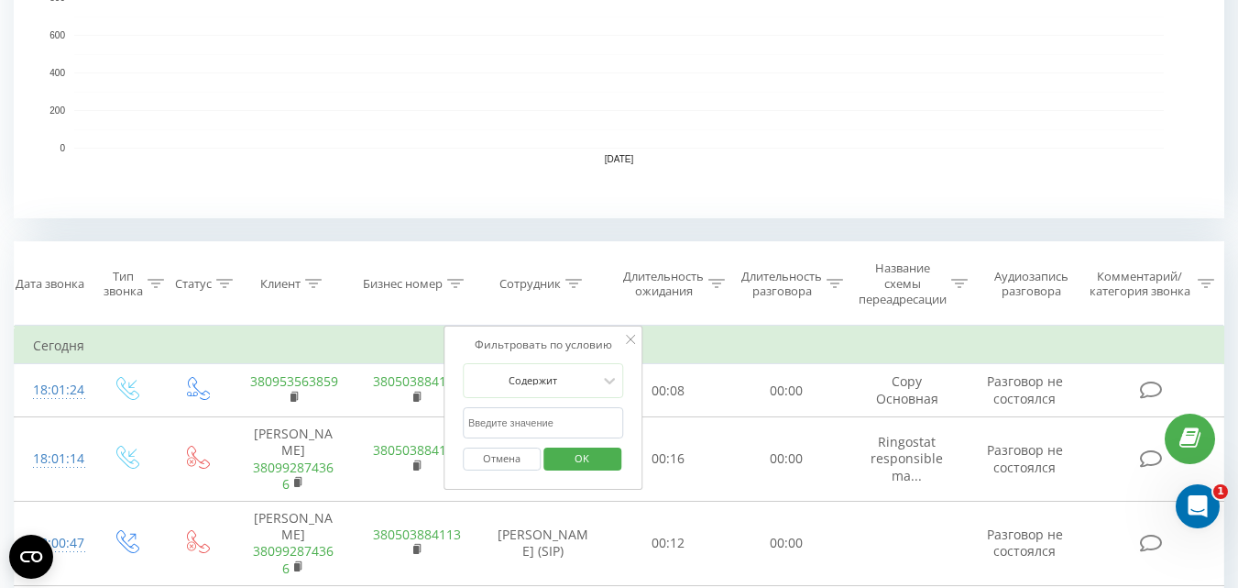
click at [554, 412] on input "text" at bounding box center [543, 423] width 161 height 32
type input "худа"
click at [599, 445] on span "OK" at bounding box center [581, 458] width 51 height 28
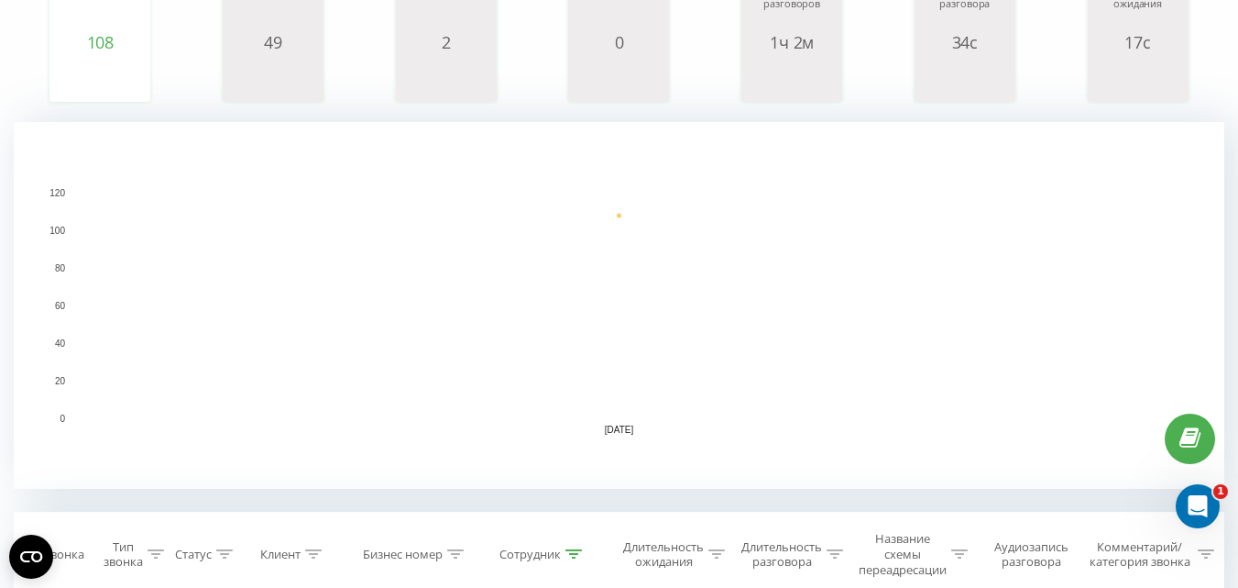
scroll to position [550, 0]
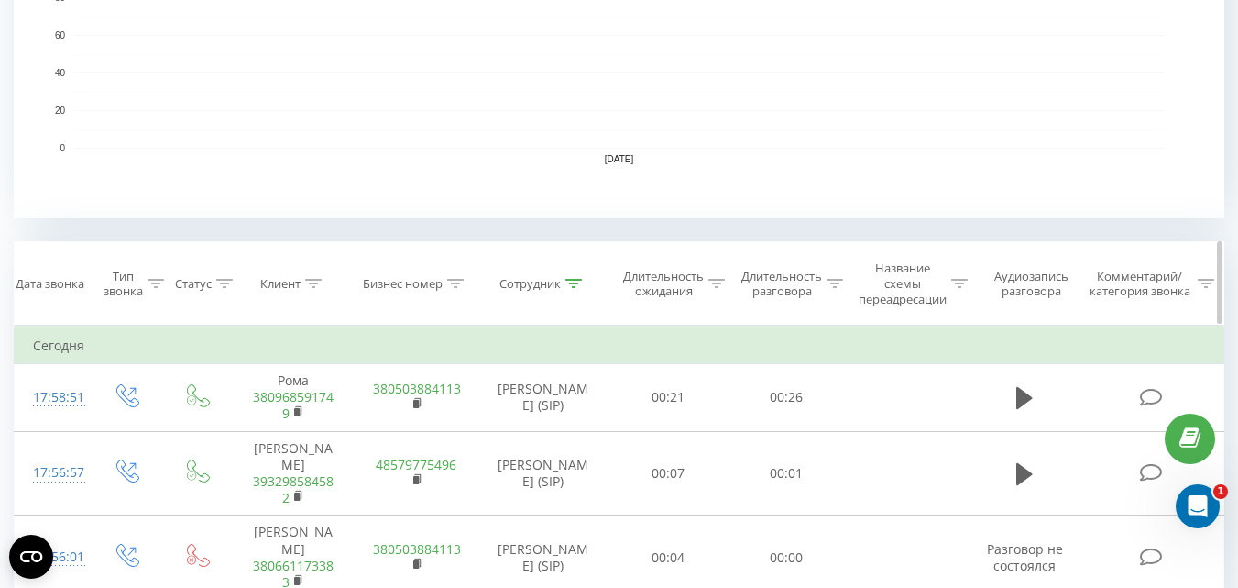
click at [127, 291] on div "Тип звонка" at bounding box center [123, 284] width 39 height 31
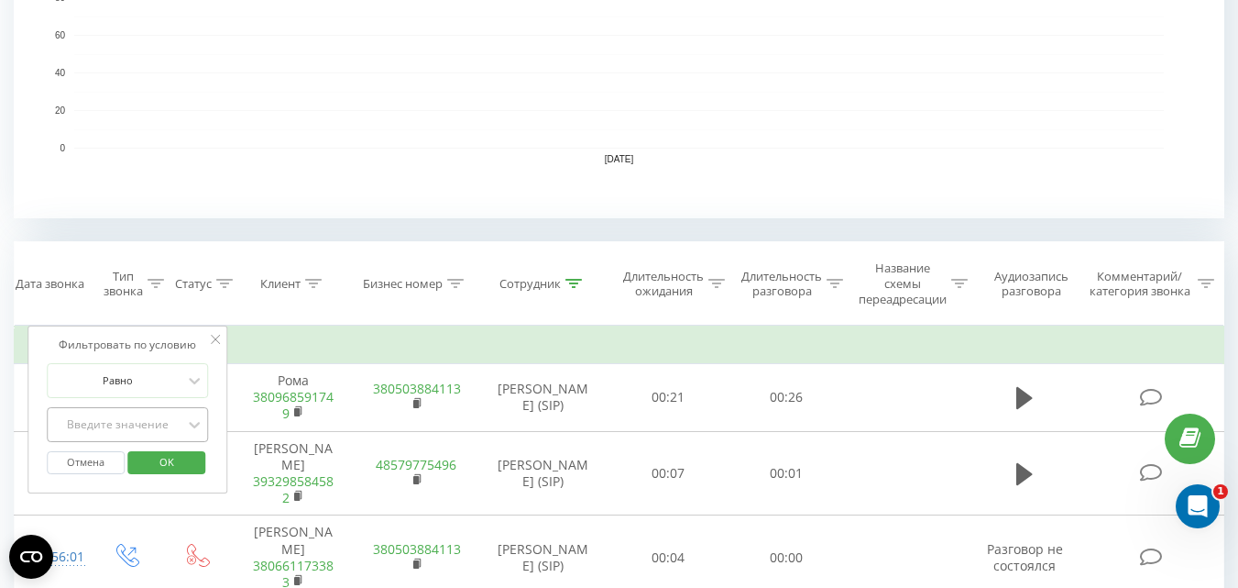
click at [121, 409] on div "Введите значение" at bounding box center [127, 424] width 161 height 35
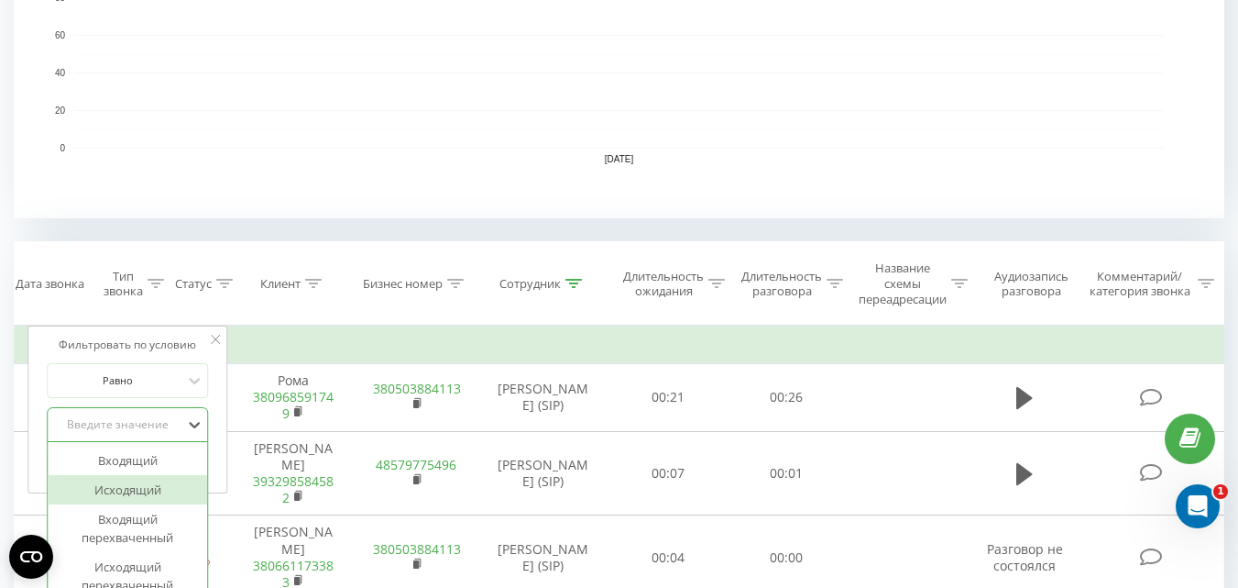
scroll to position [625, 0]
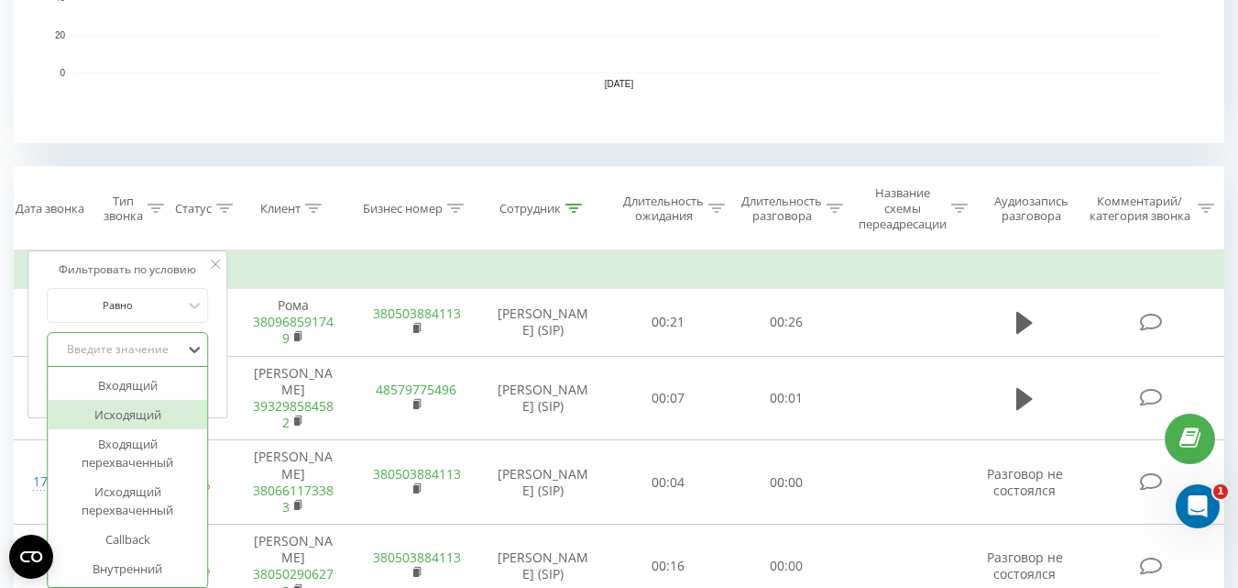
click at [126, 423] on div "Исходящий" at bounding box center [127, 414] width 159 height 29
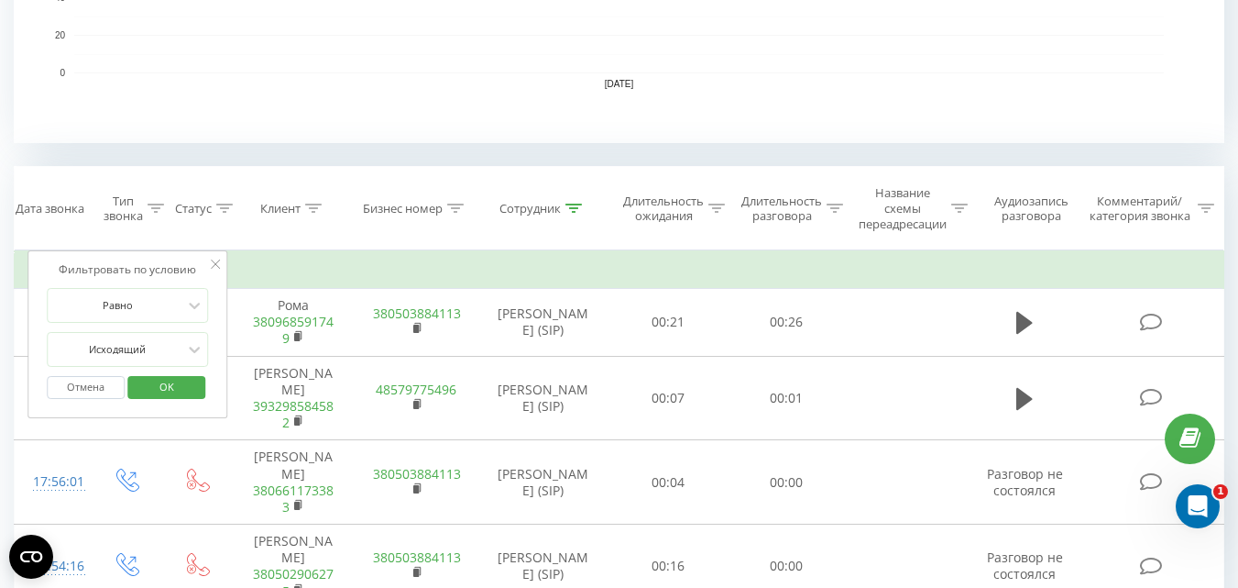
click at [165, 379] on span "OK" at bounding box center [166, 386] width 51 height 28
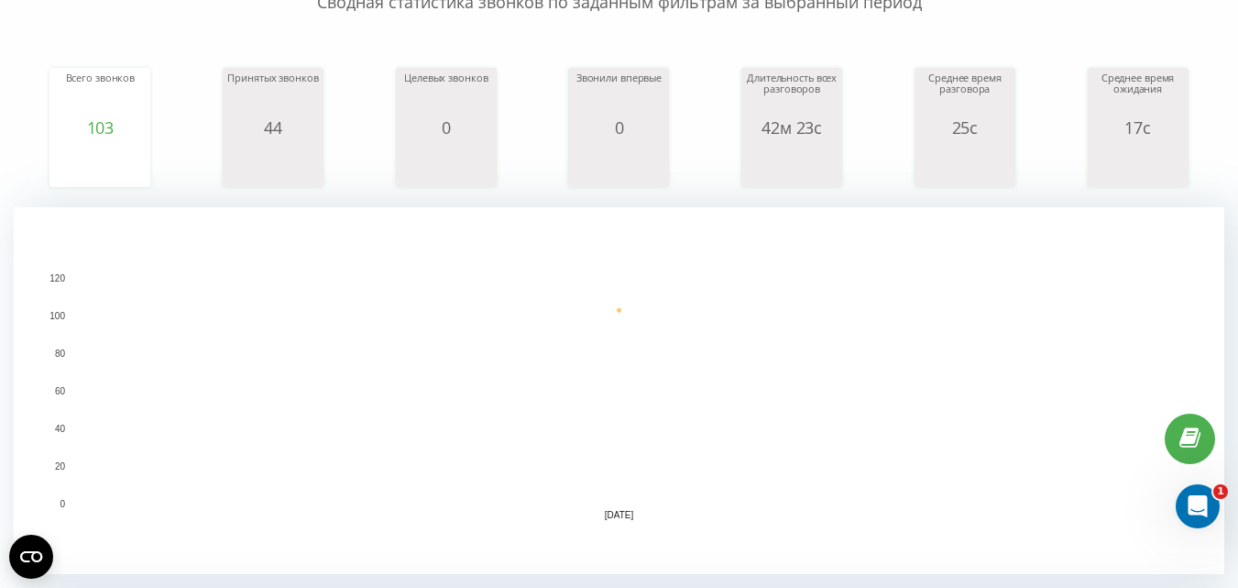
scroll to position [58, 0]
